Goal: Task Accomplishment & Management: Manage account settings

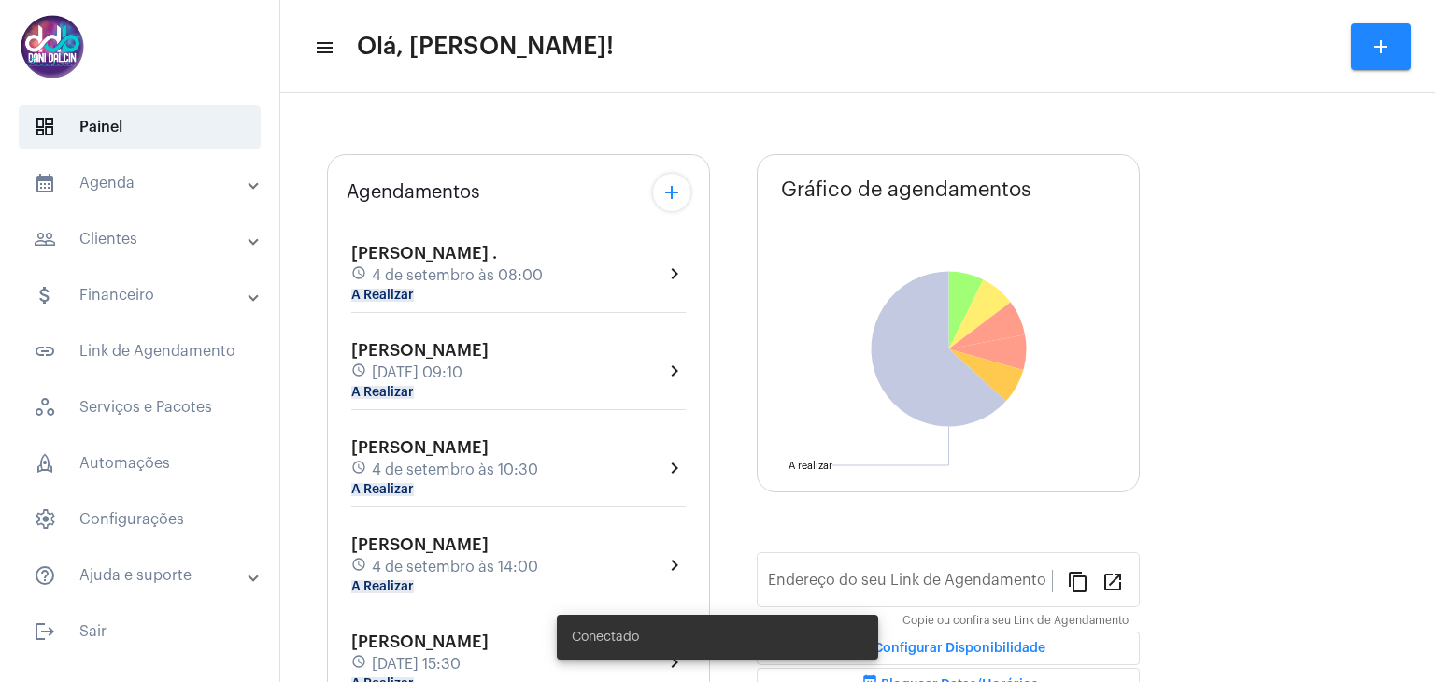
click at [172, 195] on mat-expansion-panel-header "calendar_month_outlined Agenda" at bounding box center [145, 183] width 268 height 45
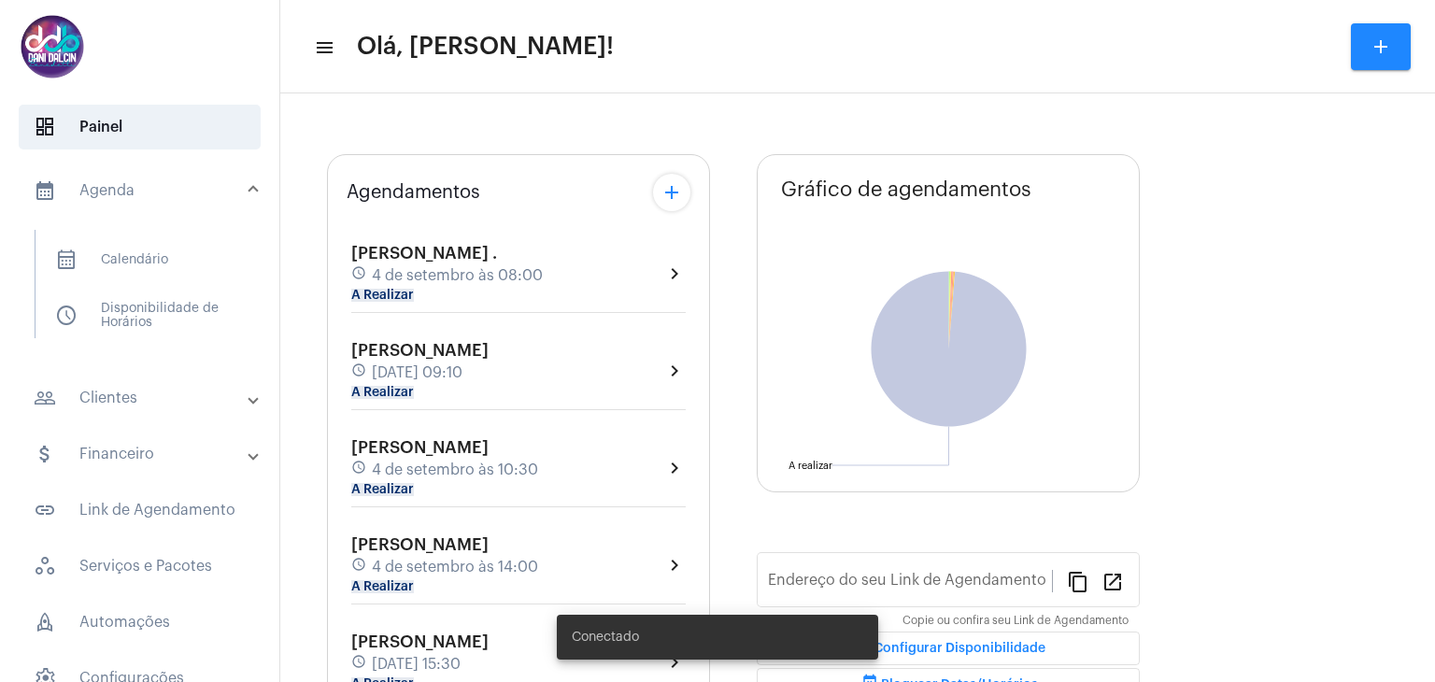
type input "[URL][DOMAIN_NAME]"
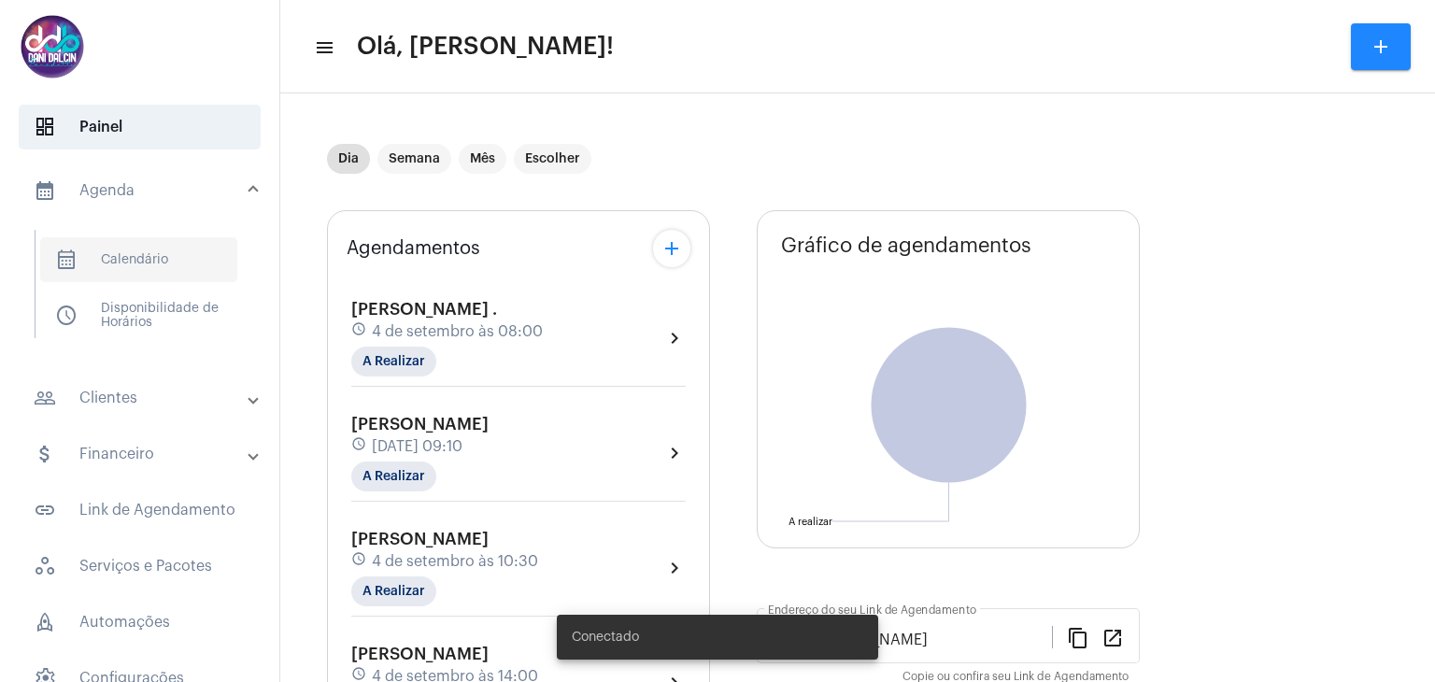
click at [141, 259] on span "calendar_month_outlined Calendário" at bounding box center [138, 259] width 197 height 45
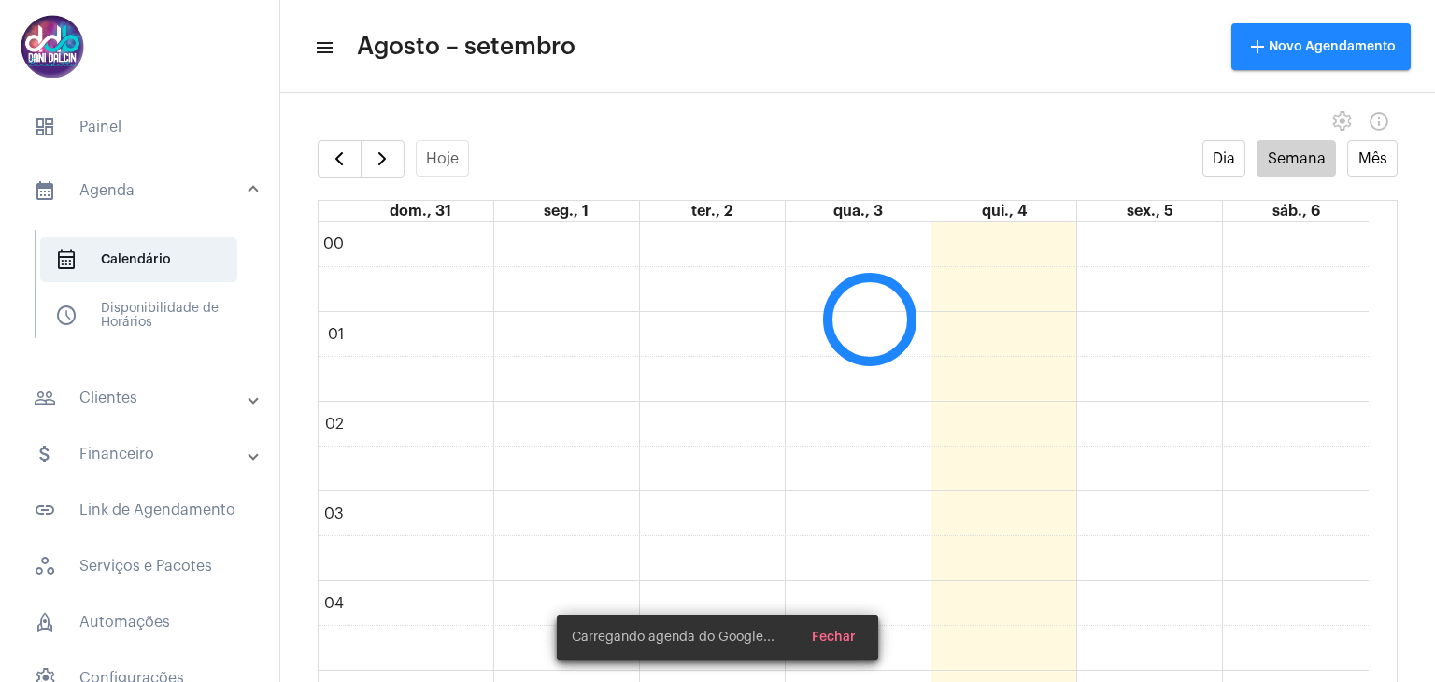
scroll to position [538, 0]
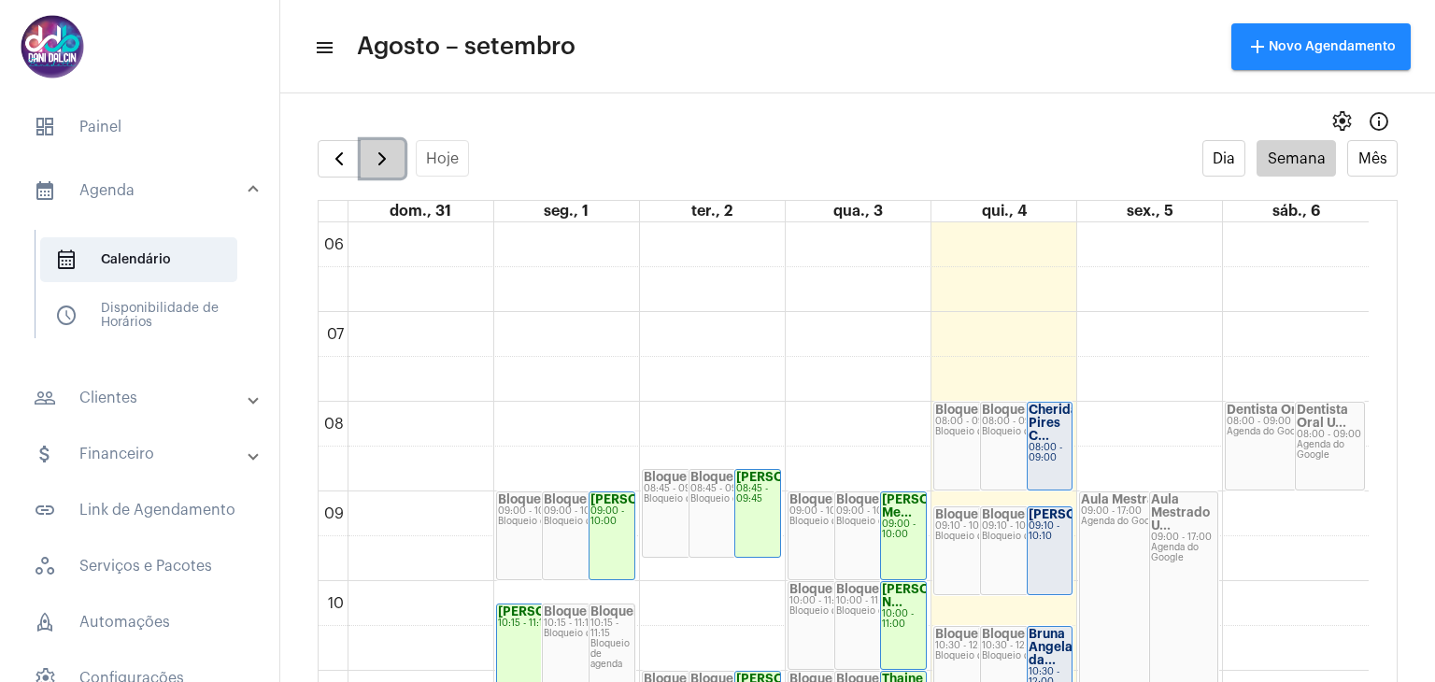
click at [389, 163] on span "button" at bounding box center [382, 159] width 22 height 22
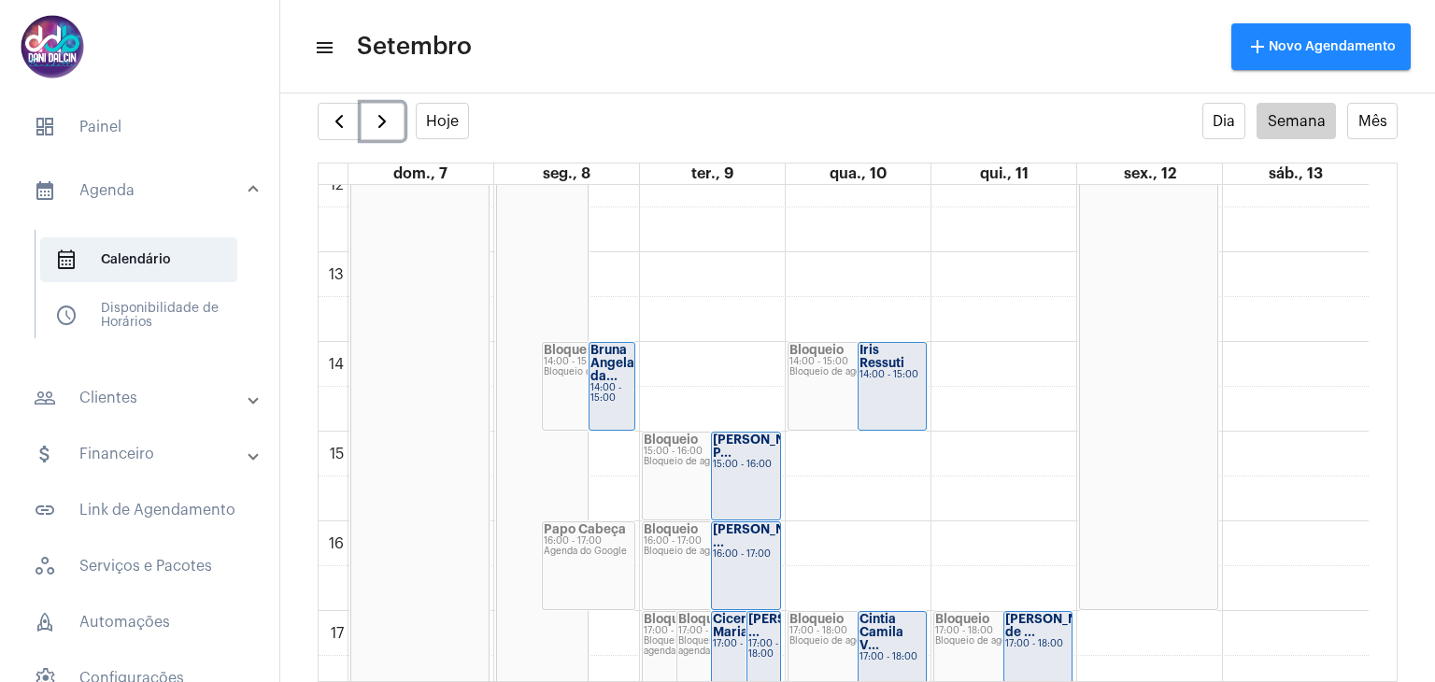
scroll to position [1099, 0]
click at [338, 127] on span "button" at bounding box center [339, 121] width 22 height 22
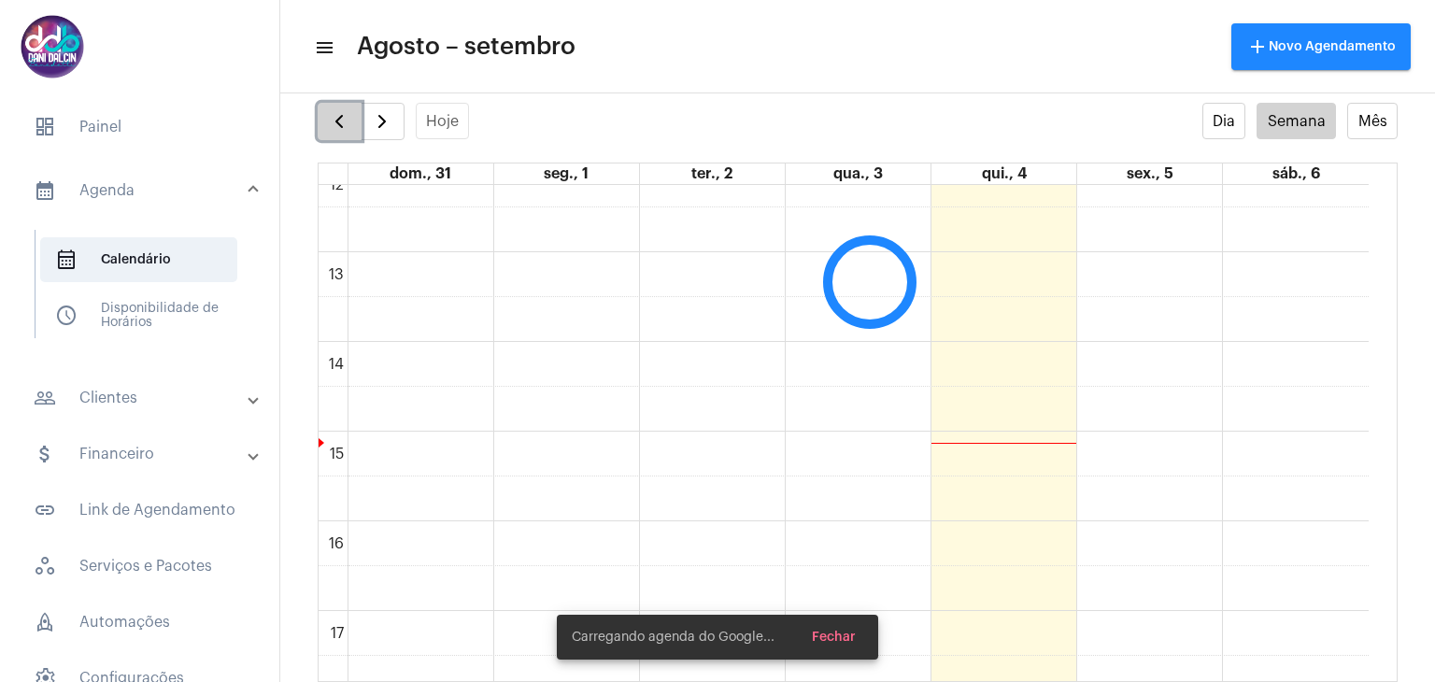
scroll to position [538, 0]
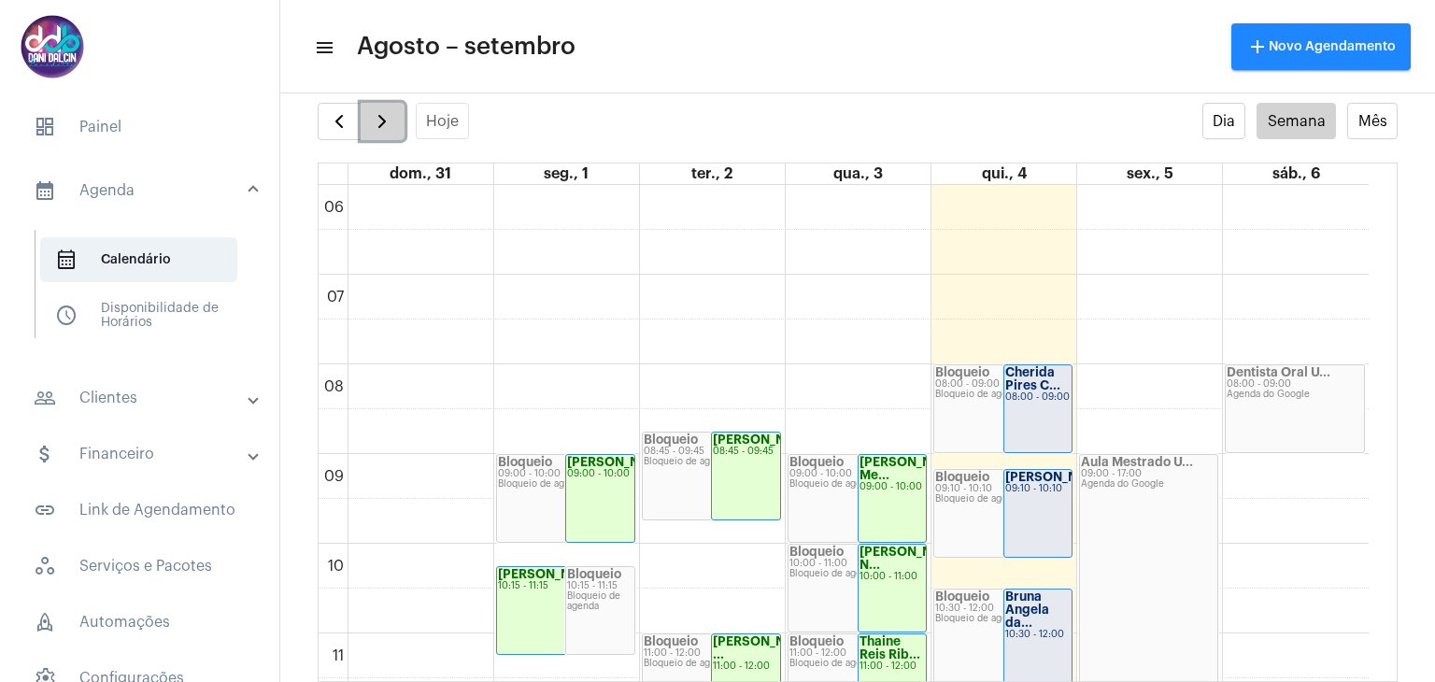
click at [379, 125] on span "button" at bounding box center [382, 121] width 22 height 22
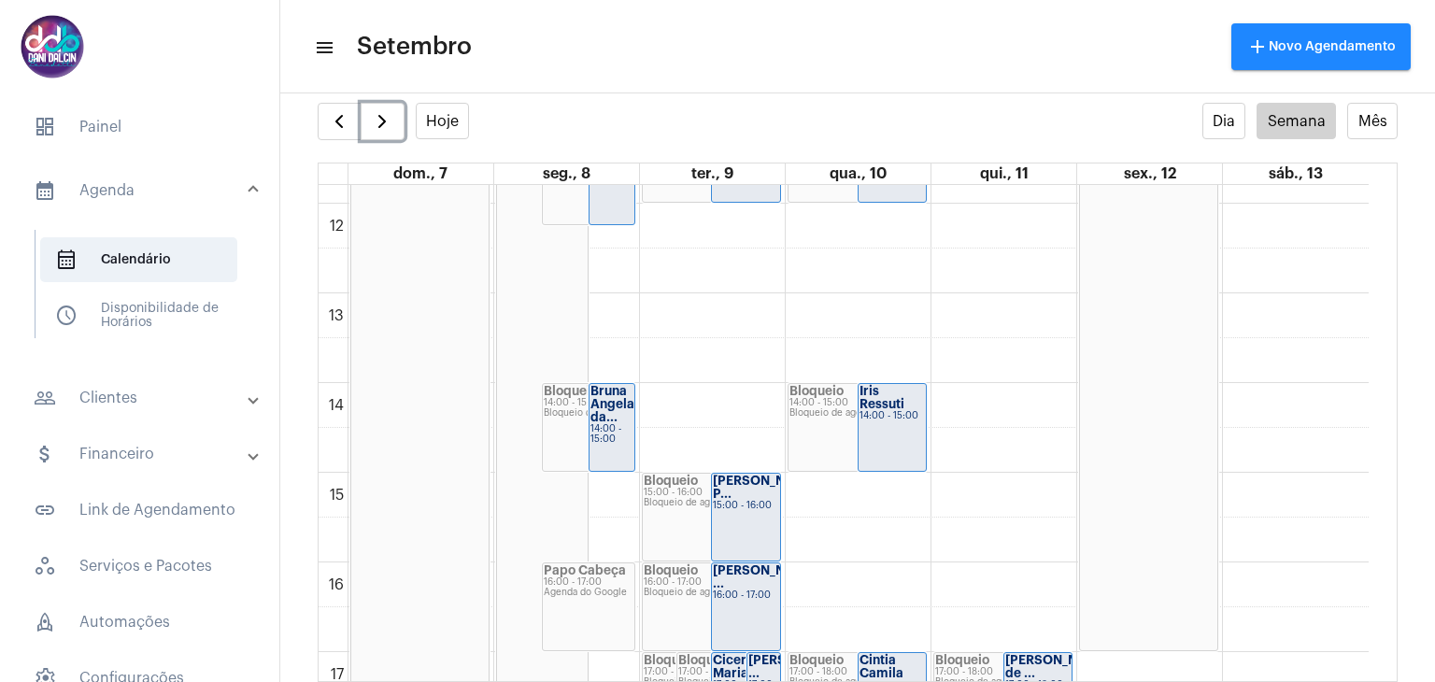
scroll to position [1099, 0]
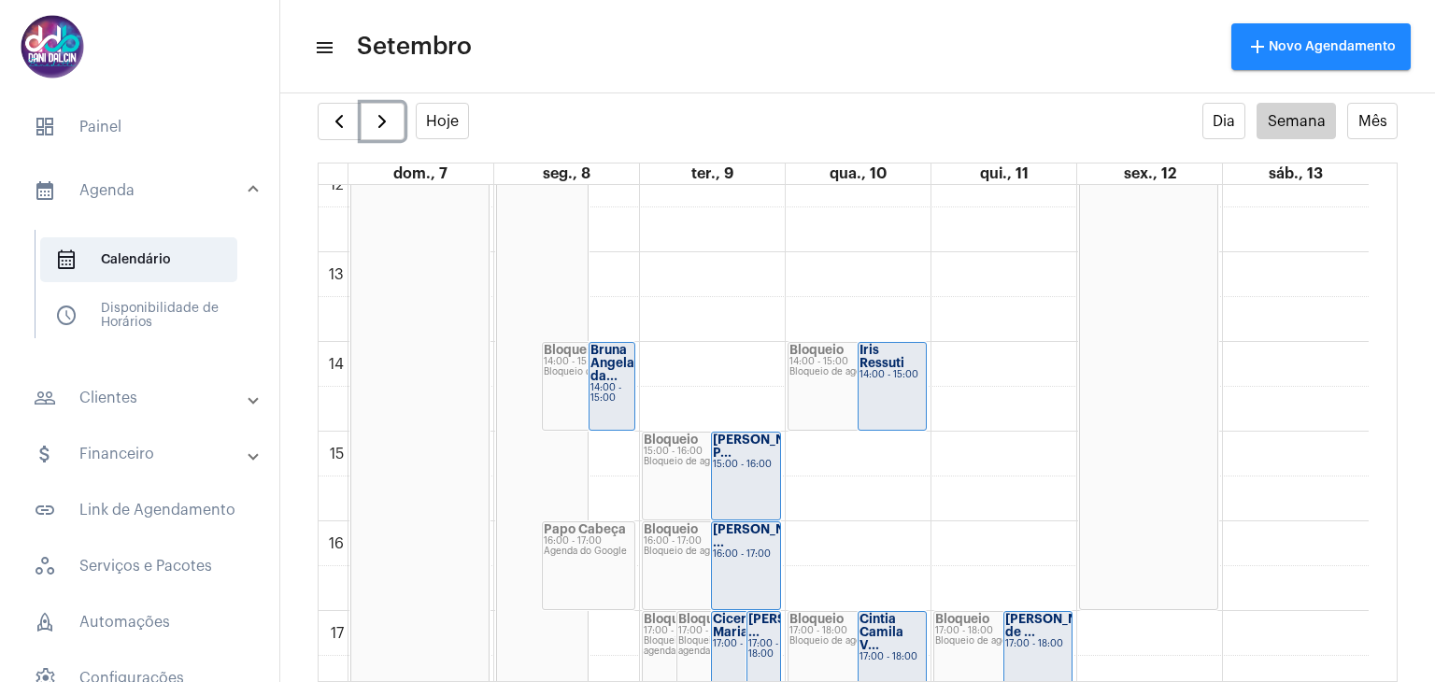
click at [737, 436] on strong "[PERSON_NAME] P..." at bounding box center [765, 446] width 105 height 25
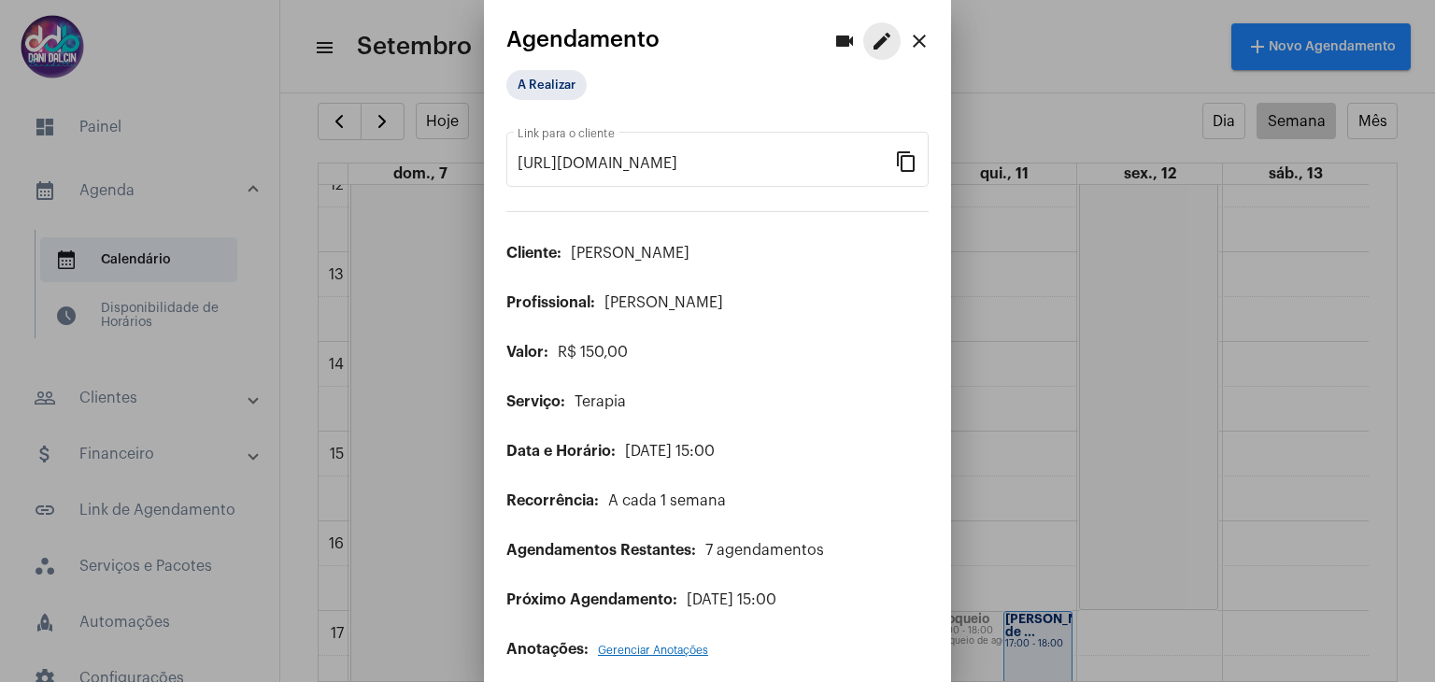
click at [871, 46] on mat-icon "edit" at bounding box center [882, 41] width 22 height 22
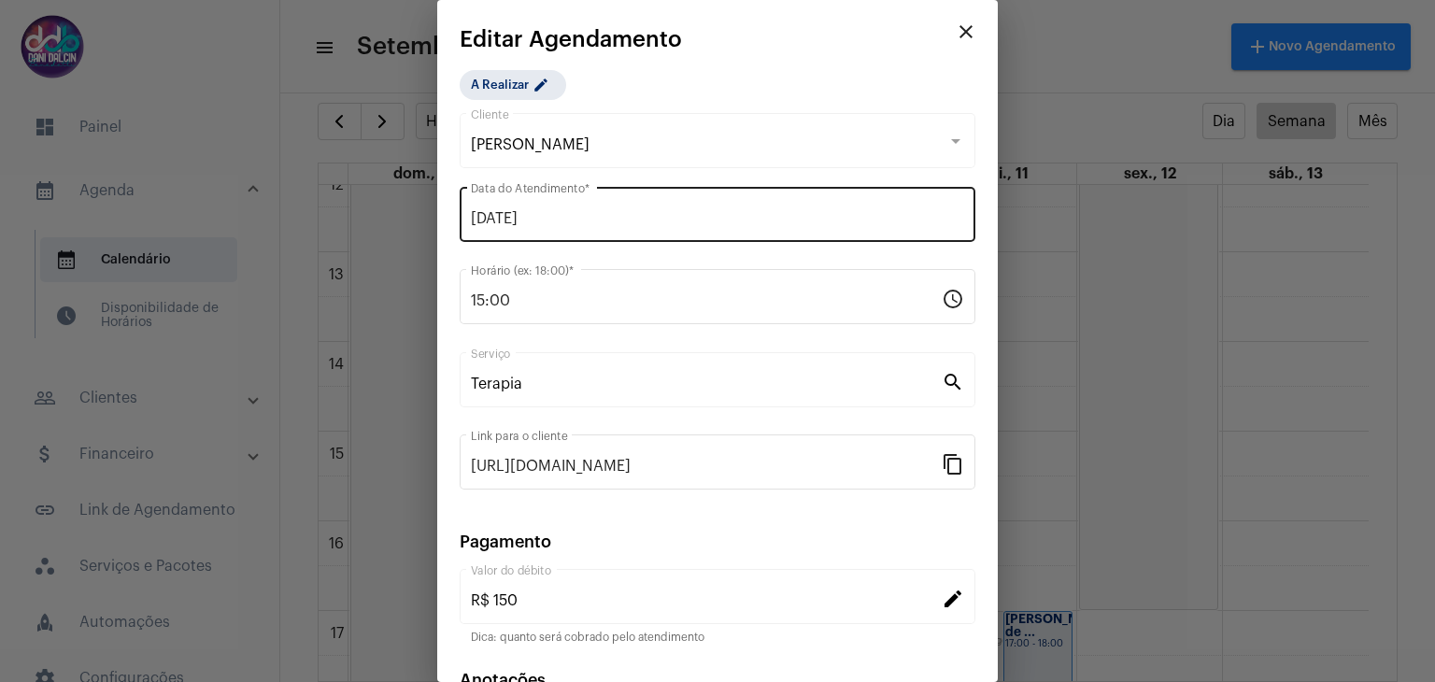
click at [599, 228] on div "[DATE] Data do Atendimento *" at bounding box center [717, 212] width 493 height 59
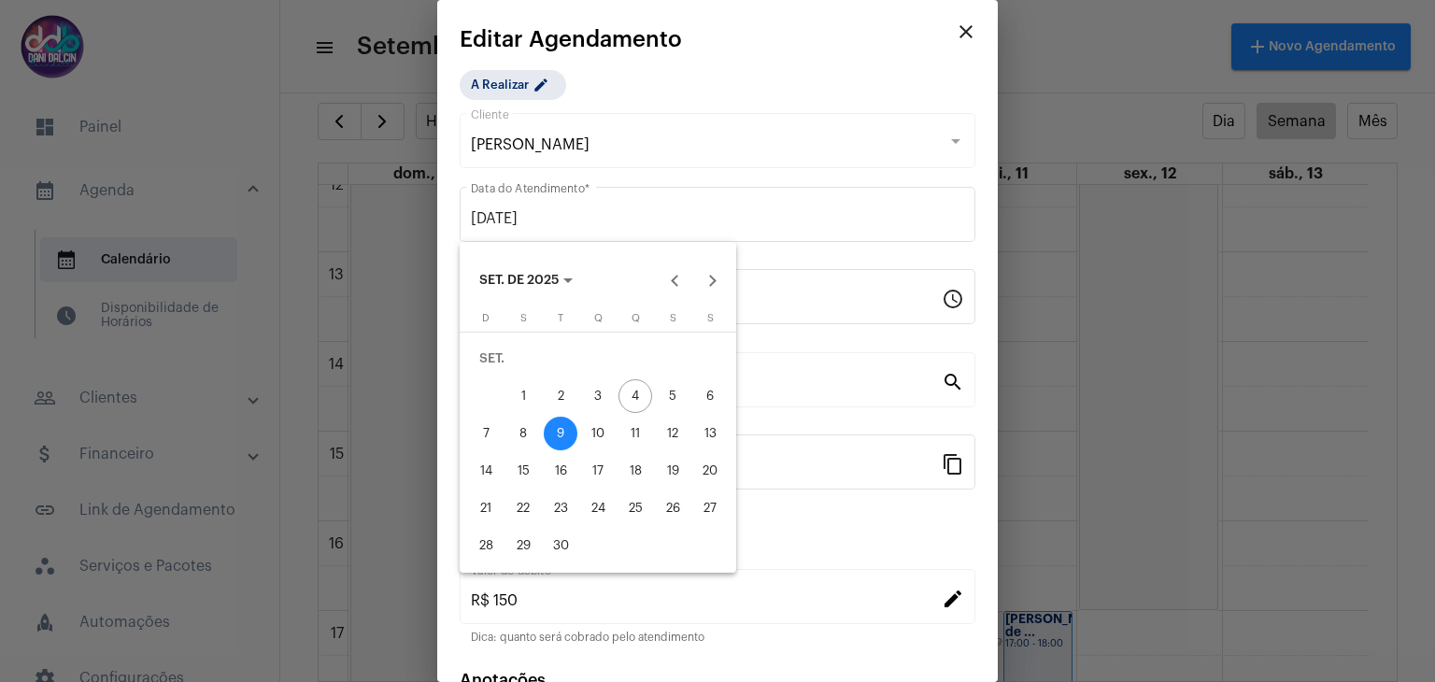
click at [521, 438] on div "8" at bounding box center [523, 434] width 34 height 34
type input "[DATE]"
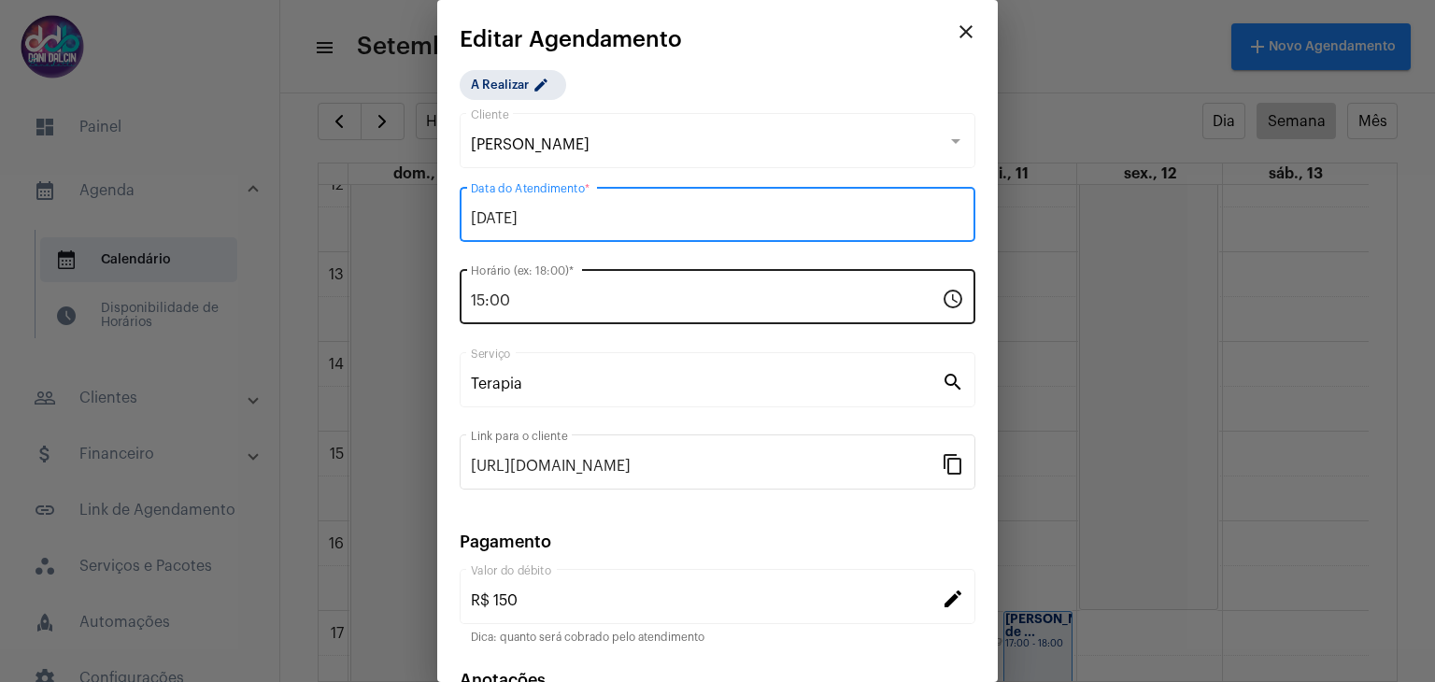
click at [539, 292] on input "15:00" at bounding box center [706, 300] width 471 height 17
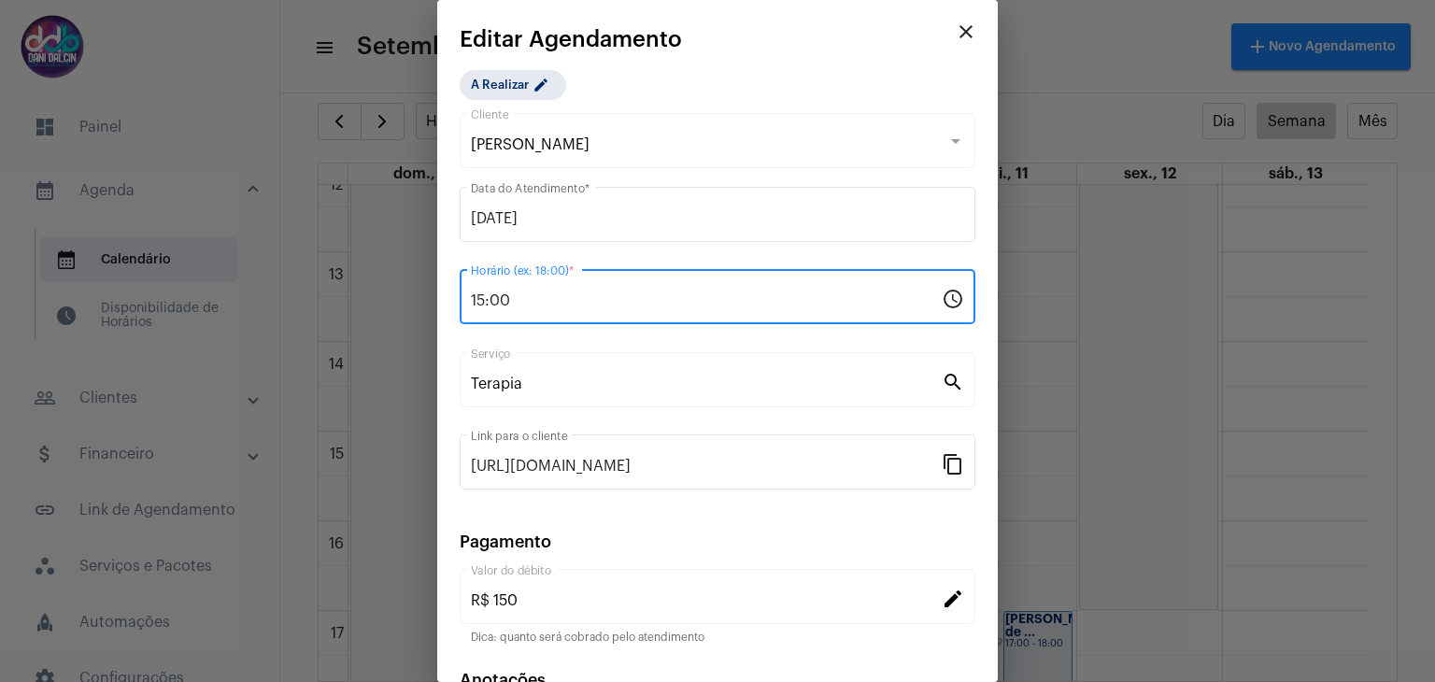
click at [539, 292] on input "15:00" at bounding box center [706, 300] width 471 height 17
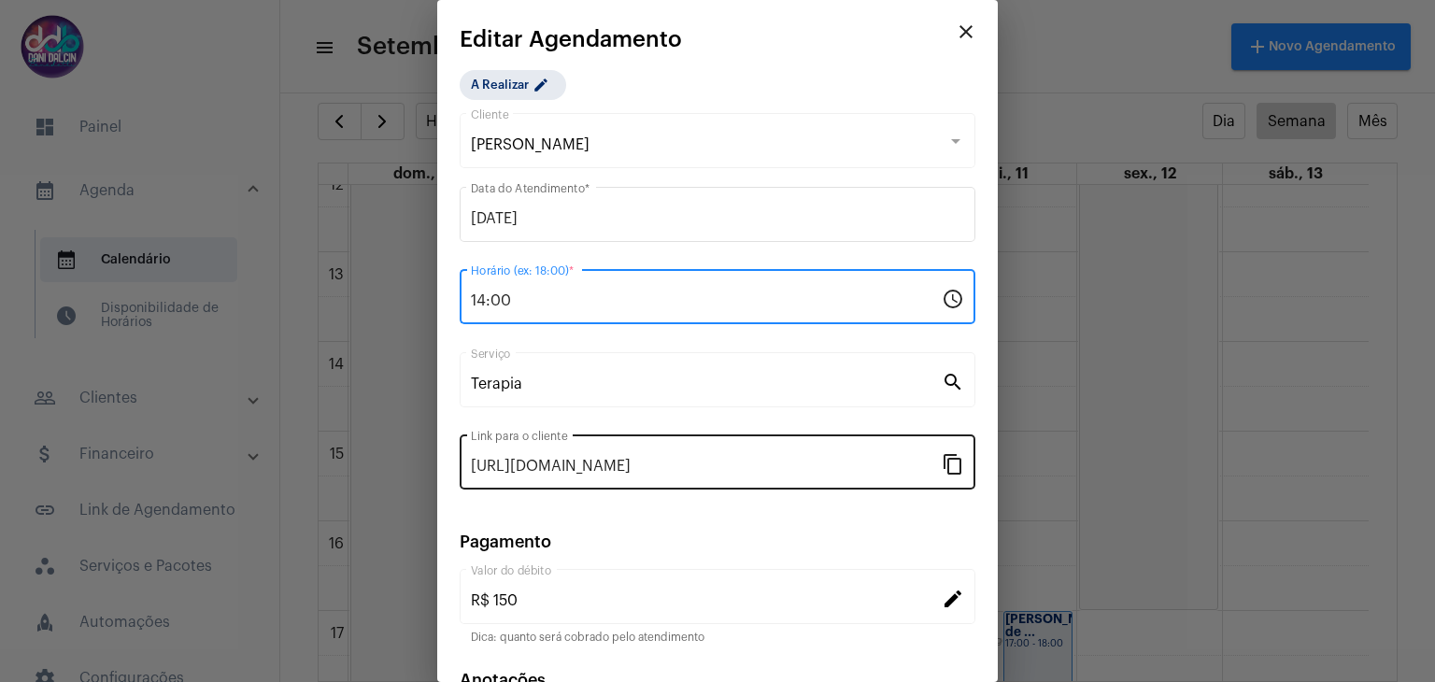
scroll to position [120, 0]
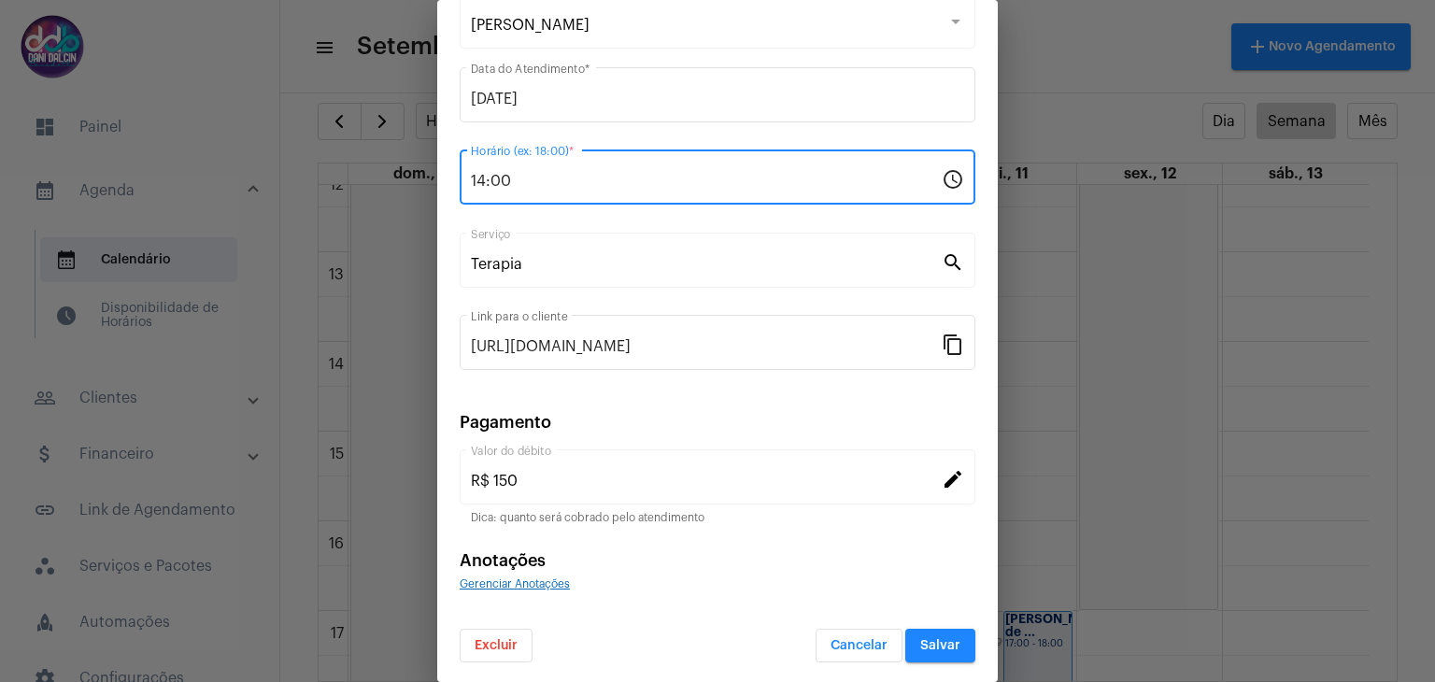
type input "14:00"
click at [938, 639] on span "Salvar" at bounding box center [940, 645] width 40 height 13
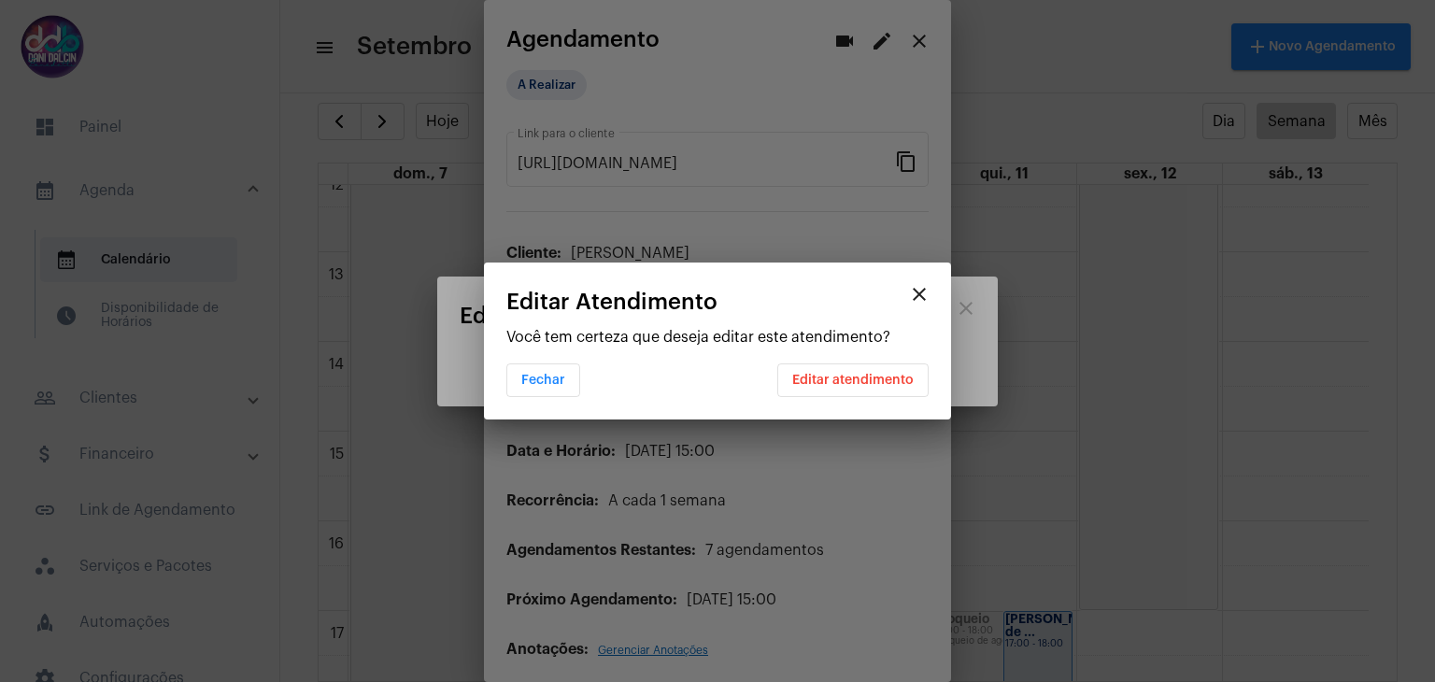
scroll to position [0, 0]
click at [880, 382] on span "Editar atendimento" at bounding box center [852, 380] width 121 height 13
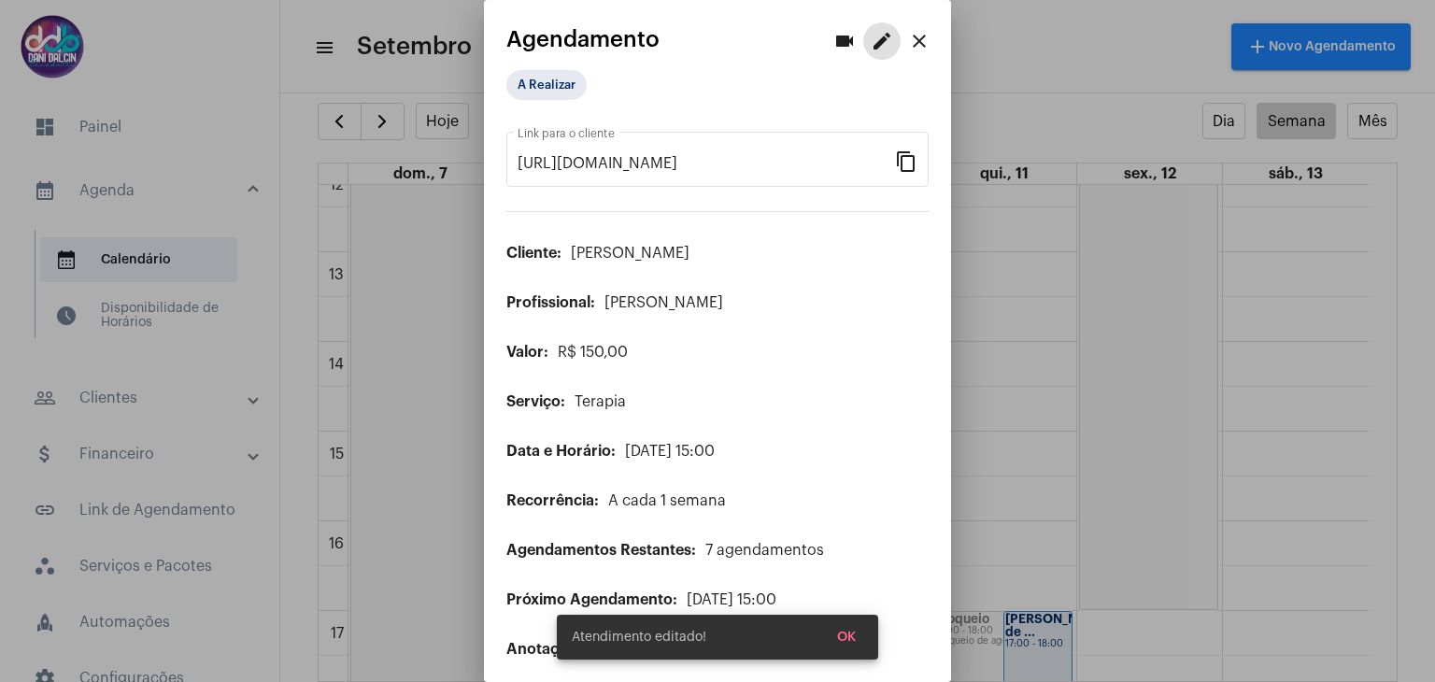
click at [908, 46] on mat-icon "close" at bounding box center [919, 41] width 22 height 22
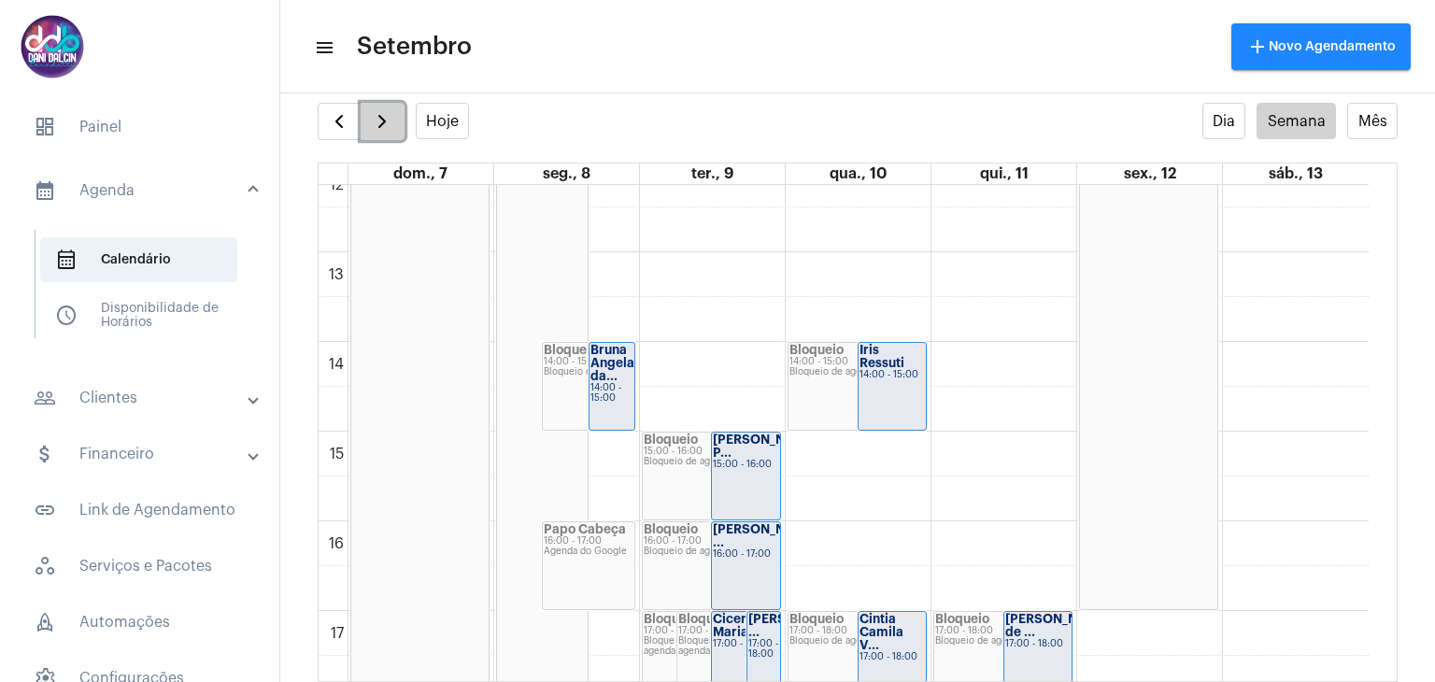
click at [392, 128] on button "button" at bounding box center [383, 121] width 44 height 37
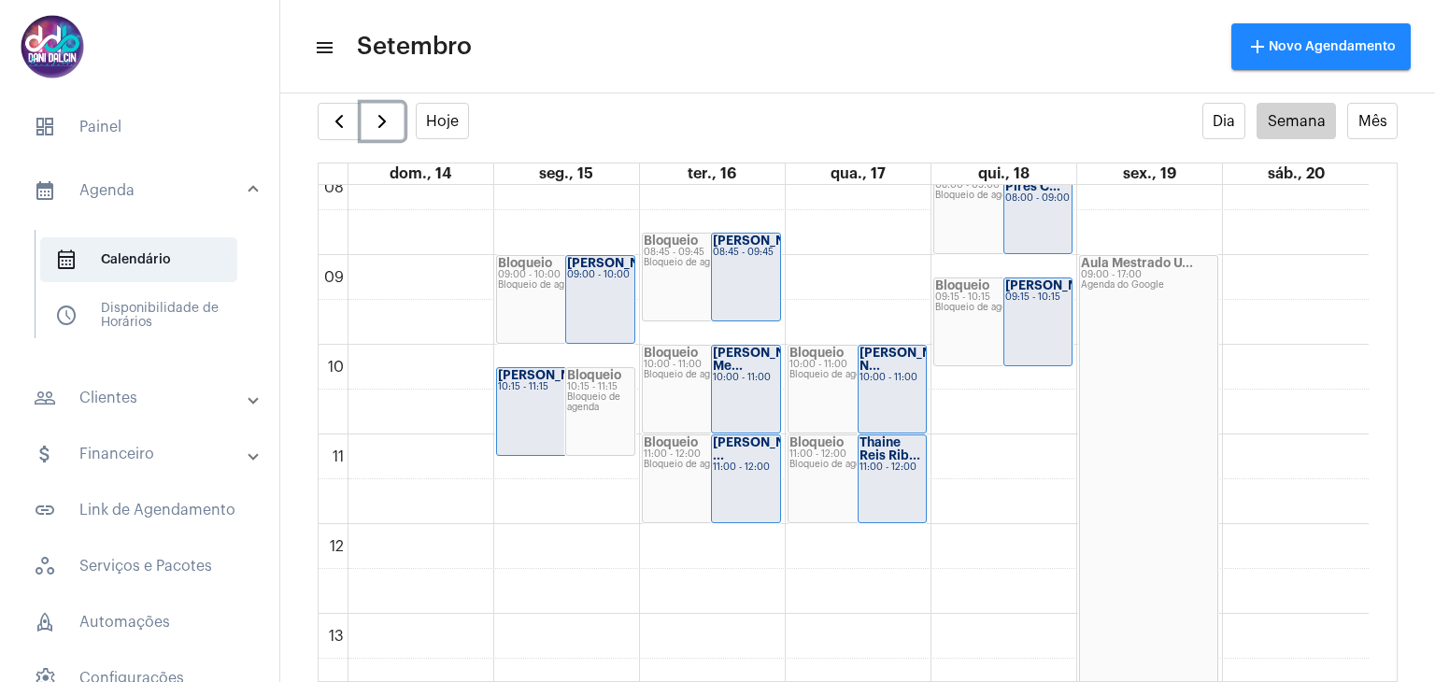
scroll to position [725, 0]
